Goal: Task Accomplishment & Management: Manage account settings

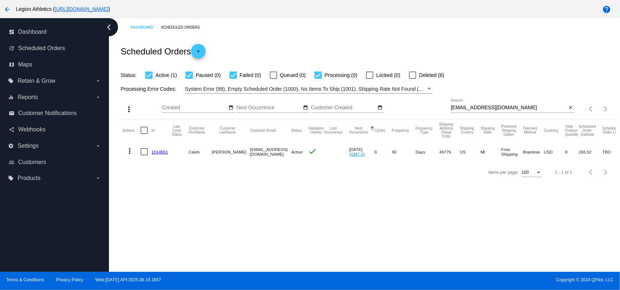
click at [484, 109] on input "[EMAIL_ADDRESS][DOMAIN_NAME]" at bounding box center [509, 108] width 116 height 6
paste input "[EMAIL_ADDRESS]"
type input "[EMAIL_ADDRESS][DOMAIN_NAME]"
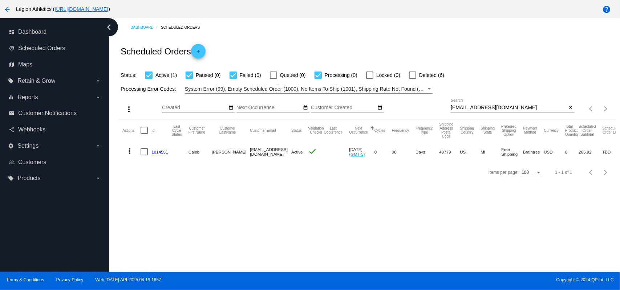
click at [420, 56] on div "Scheduled Orders add" at bounding box center [367, 51] width 497 height 29
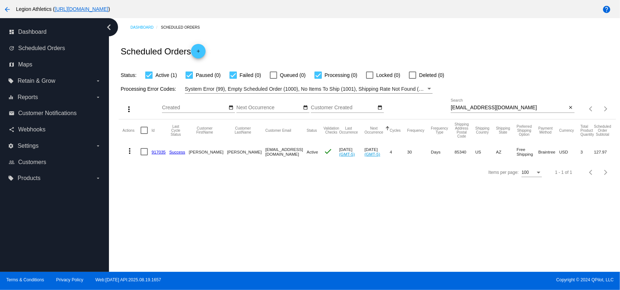
click at [156, 154] on link "917035" at bounding box center [158, 152] width 14 height 5
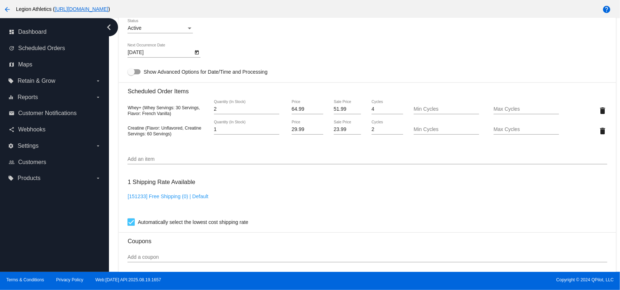
scroll to position [484, 0]
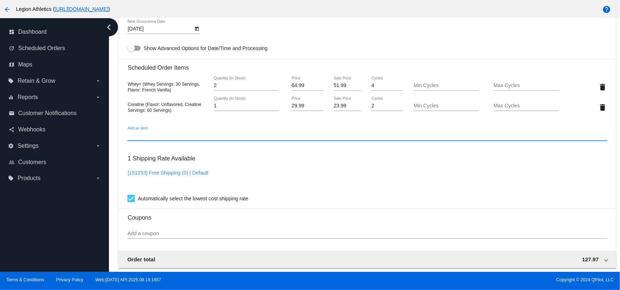
click at [221, 137] on input "Add an item" at bounding box center [366, 136] width 479 height 6
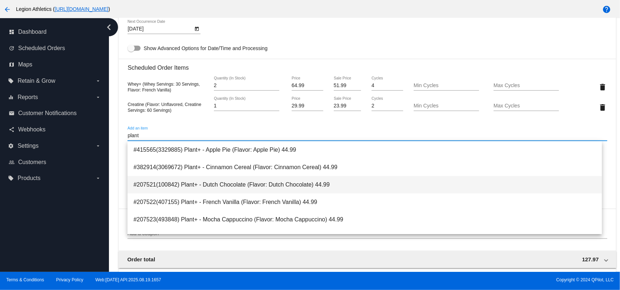
type input "plant"
click at [242, 183] on span "#207521(100842) Plant+ - Dutch Chocolate (Flavor: Dutch Chocolate) 44.99" at bounding box center [364, 184] width 462 height 17
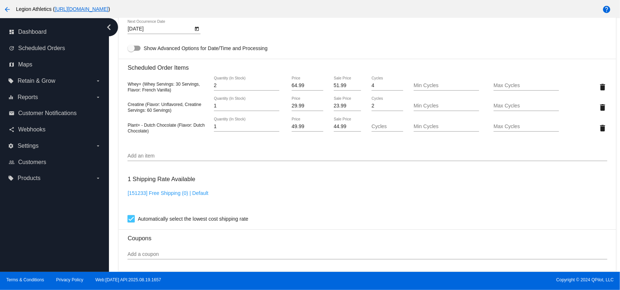
click at [336, 130] on input "44.99" at bounding box center [348, 127] width 28 height 6
type input "39.99"
click at [354, 40] on mat-card "Customer 6539941: [PERSON_NAME] [EMAIL_ADDRESS][DOMAIN_NAME] Customer Shipping …" at bounding box center [367, 90] width 497 height 767
type input "1"
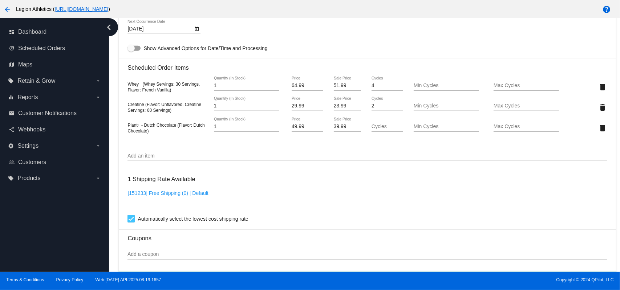
click at [274, 88] on input "1" at bounding box center [246, 86] width 65 height 6
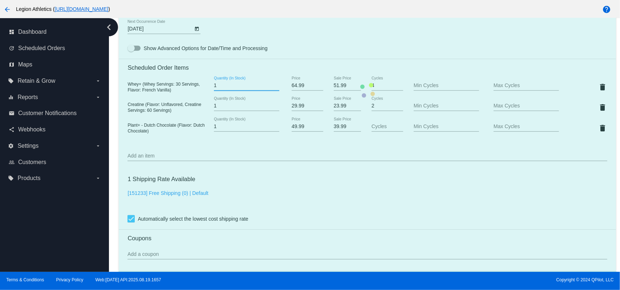
click at [341, 38] on mat-card "Customer 6539941: [PERSON_NAME] [EMAIL_ADDRESS][DOMAIN_NAME] Customer Shipping …" at bounding box center [367, 90] width 497 height 767
